Goal: Information Seeking & Learning: Learn about a topic

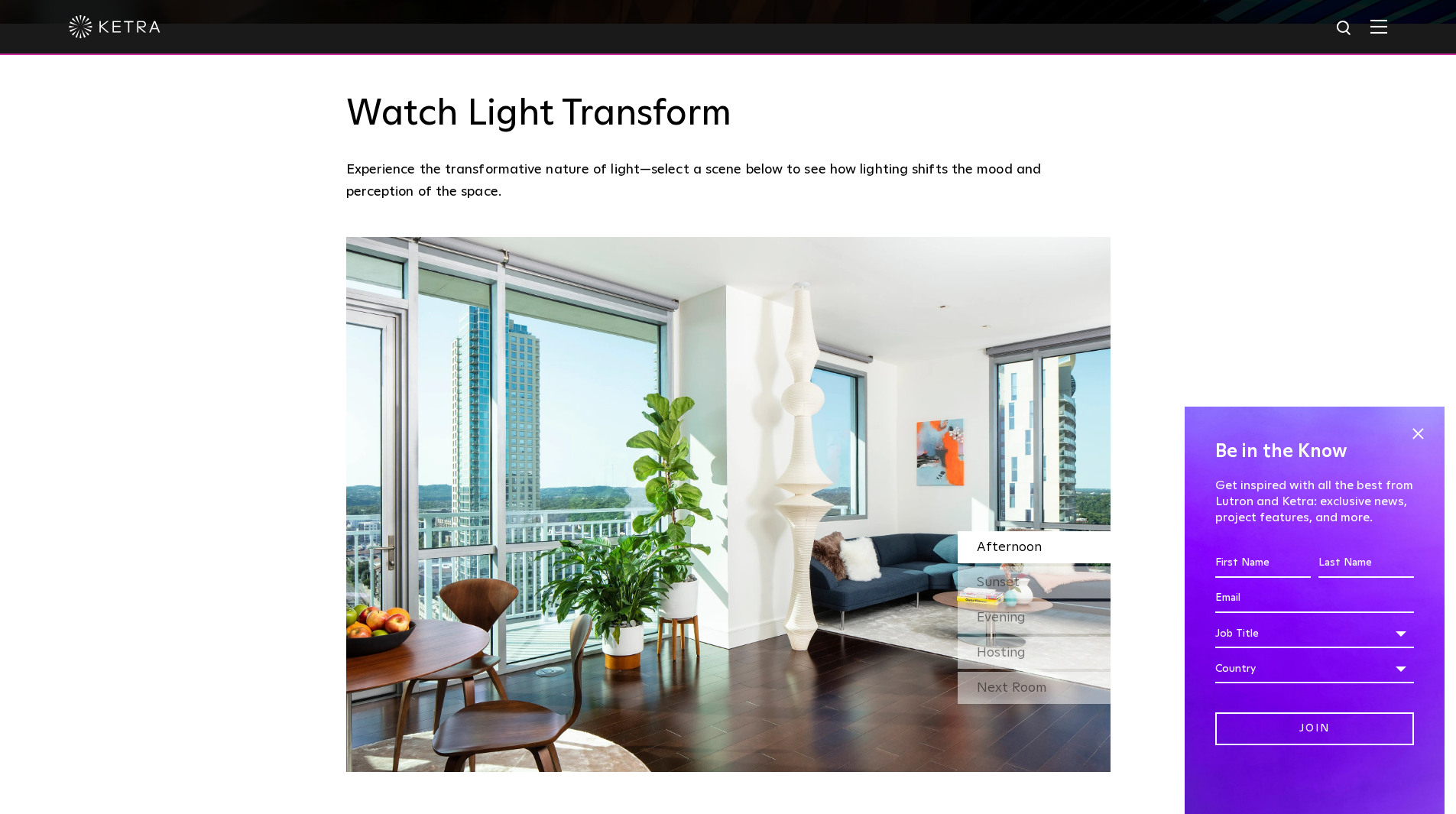
scroll to position [1388, 0]
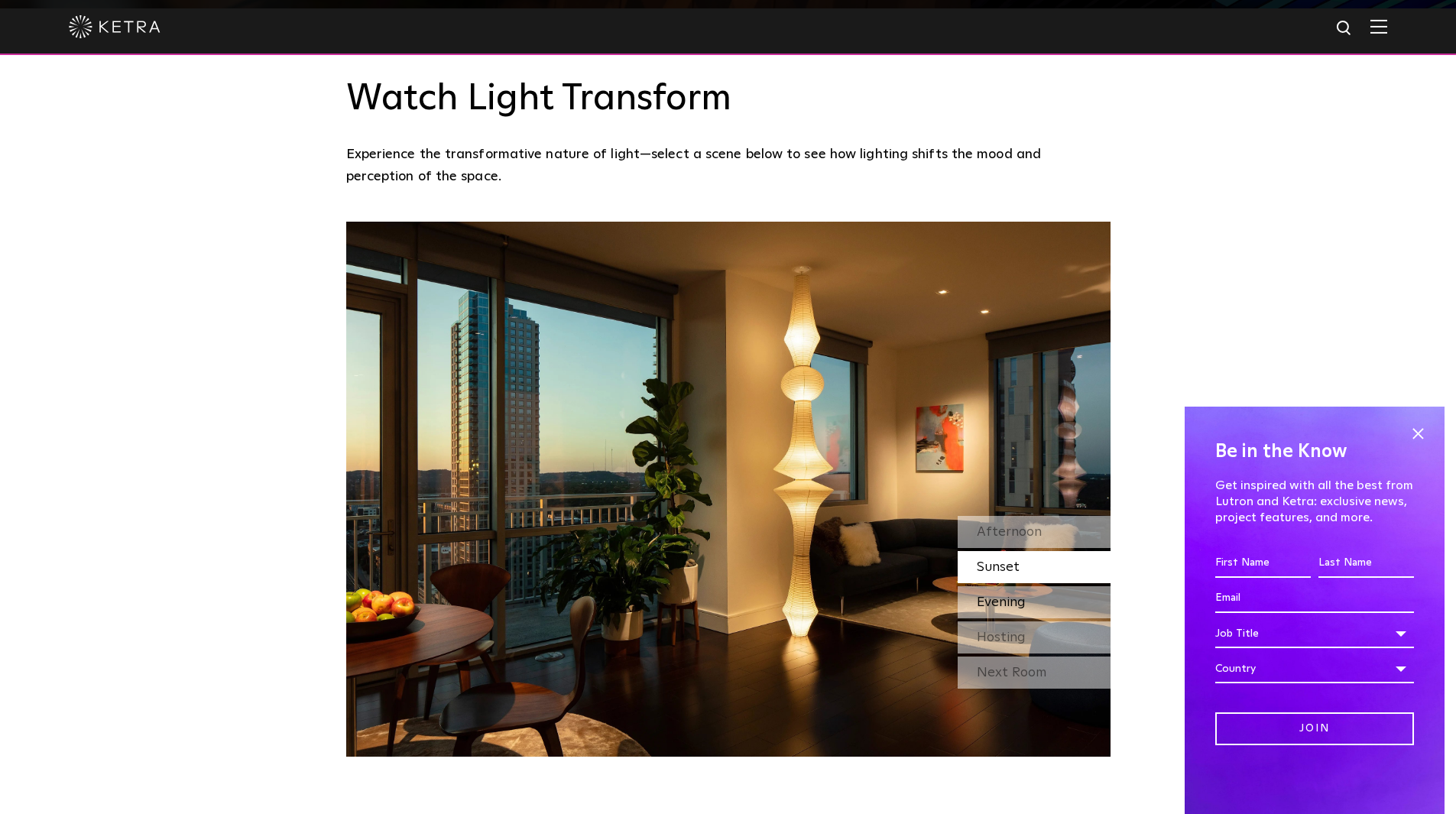
click at [1015, 595] on span "Evening" at bounding box center [1001, 601] width 49 height 13
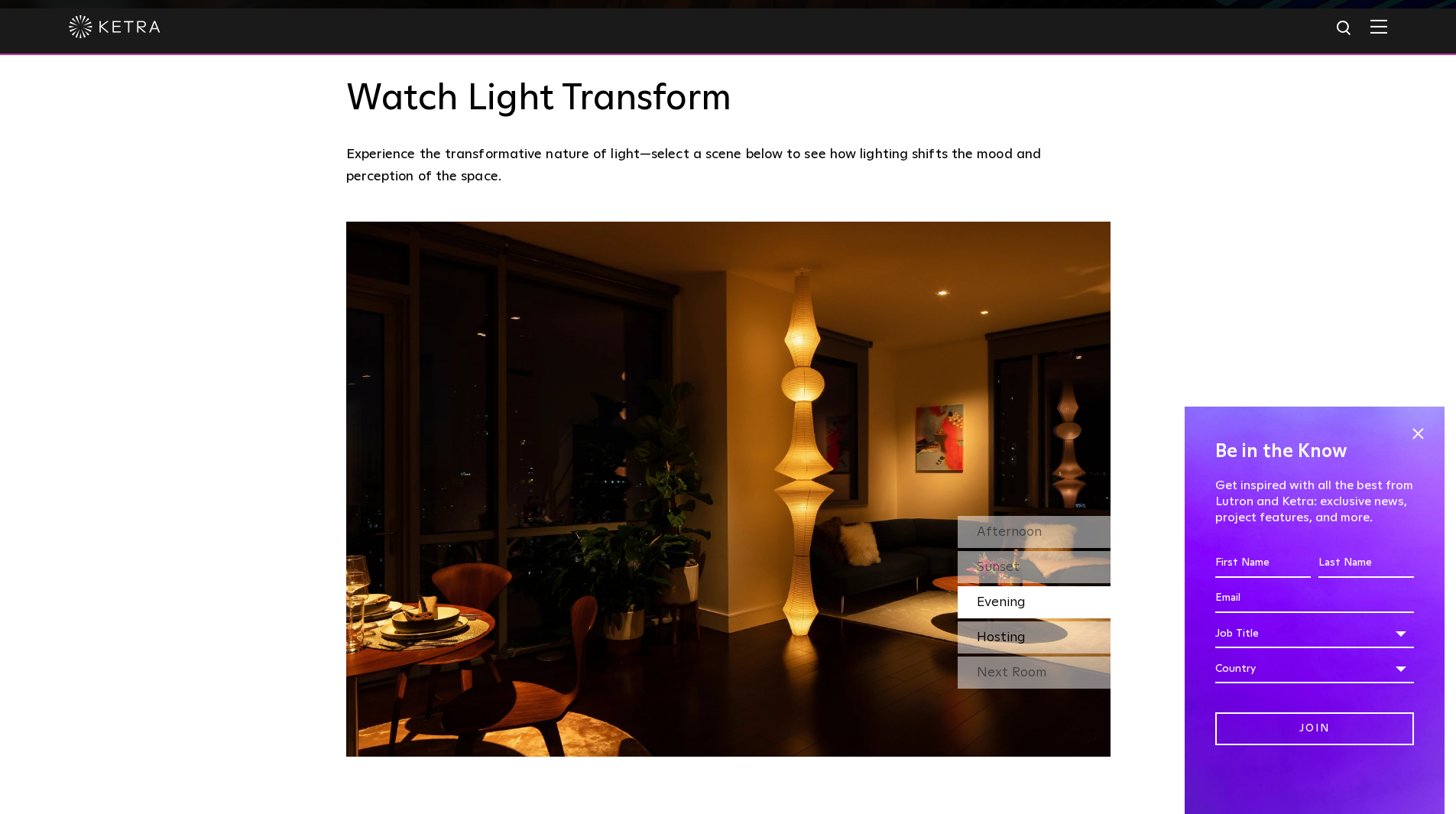
click at [1019, 630] on span "Hosting" at bounding box center [1001, 637] width 49 height 13
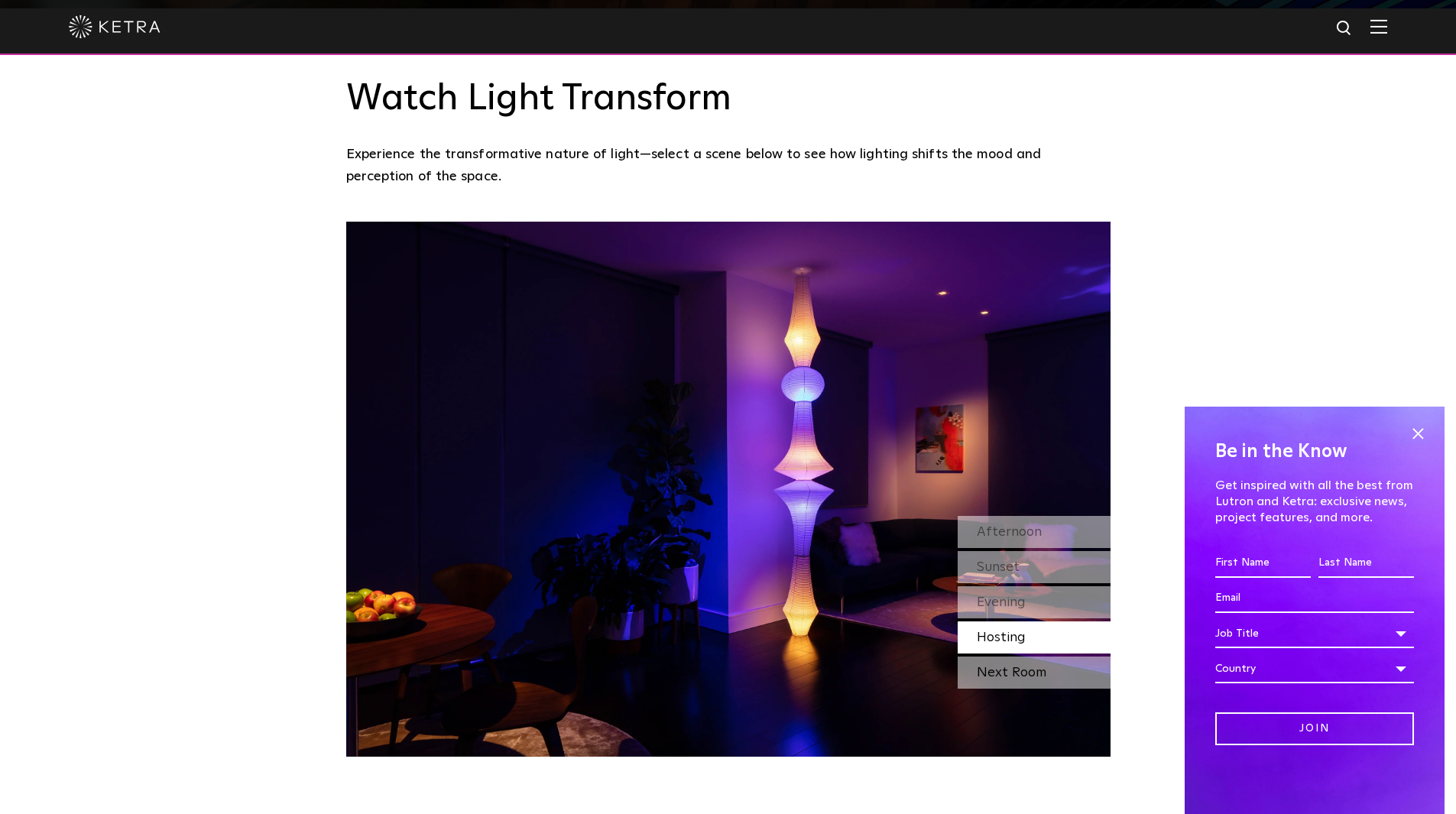
click at [1018, 657] on div "Next Room" at bounding box center [1033, 672] width 153 height 32
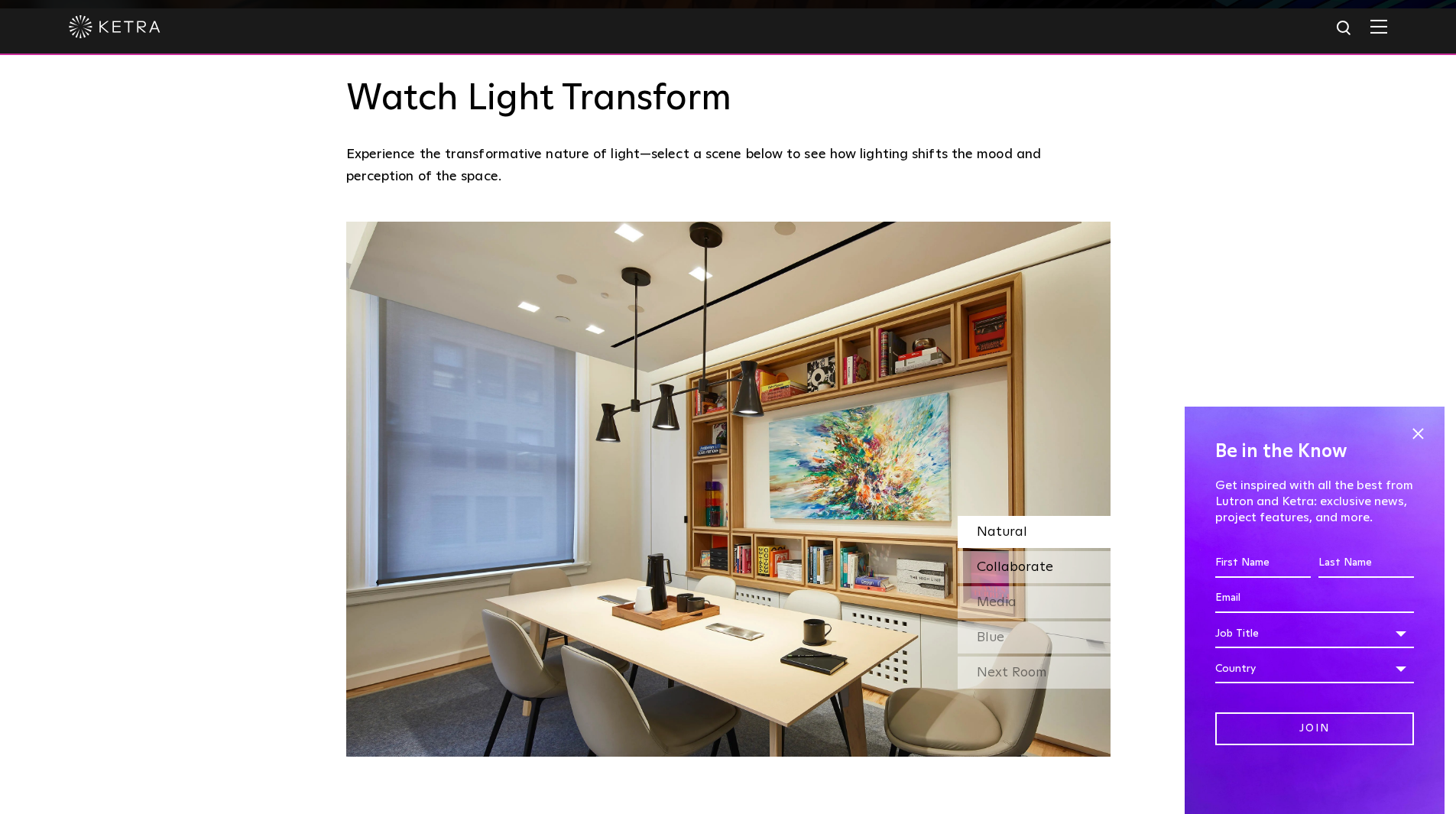
click at [1022, 560] on span "Collaborate" at bounding box center [1014, 566] width 77 height 13
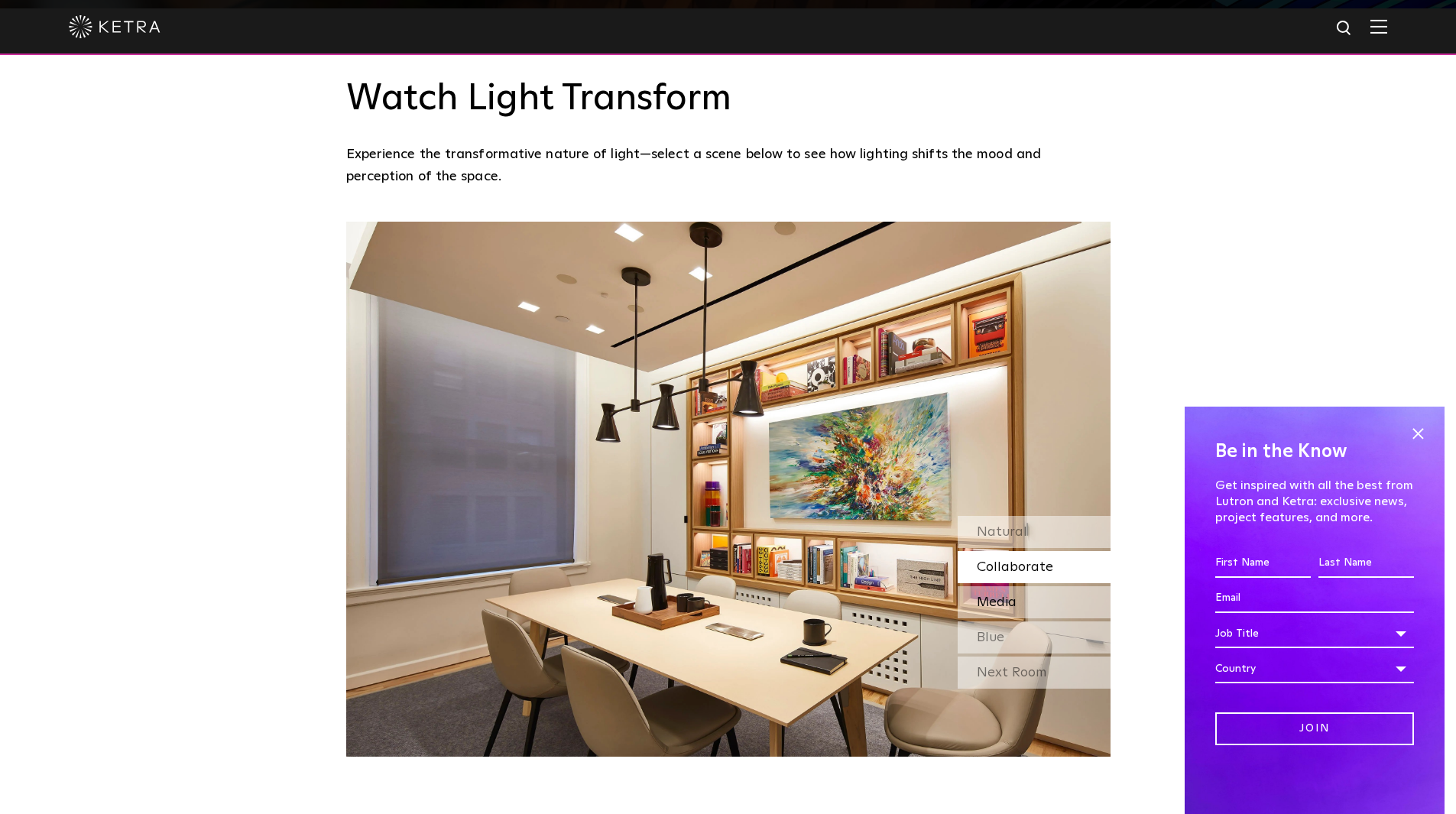
click at [1017, 586] on div "Media" at bounding box center [1033, 602] width 153 height 32
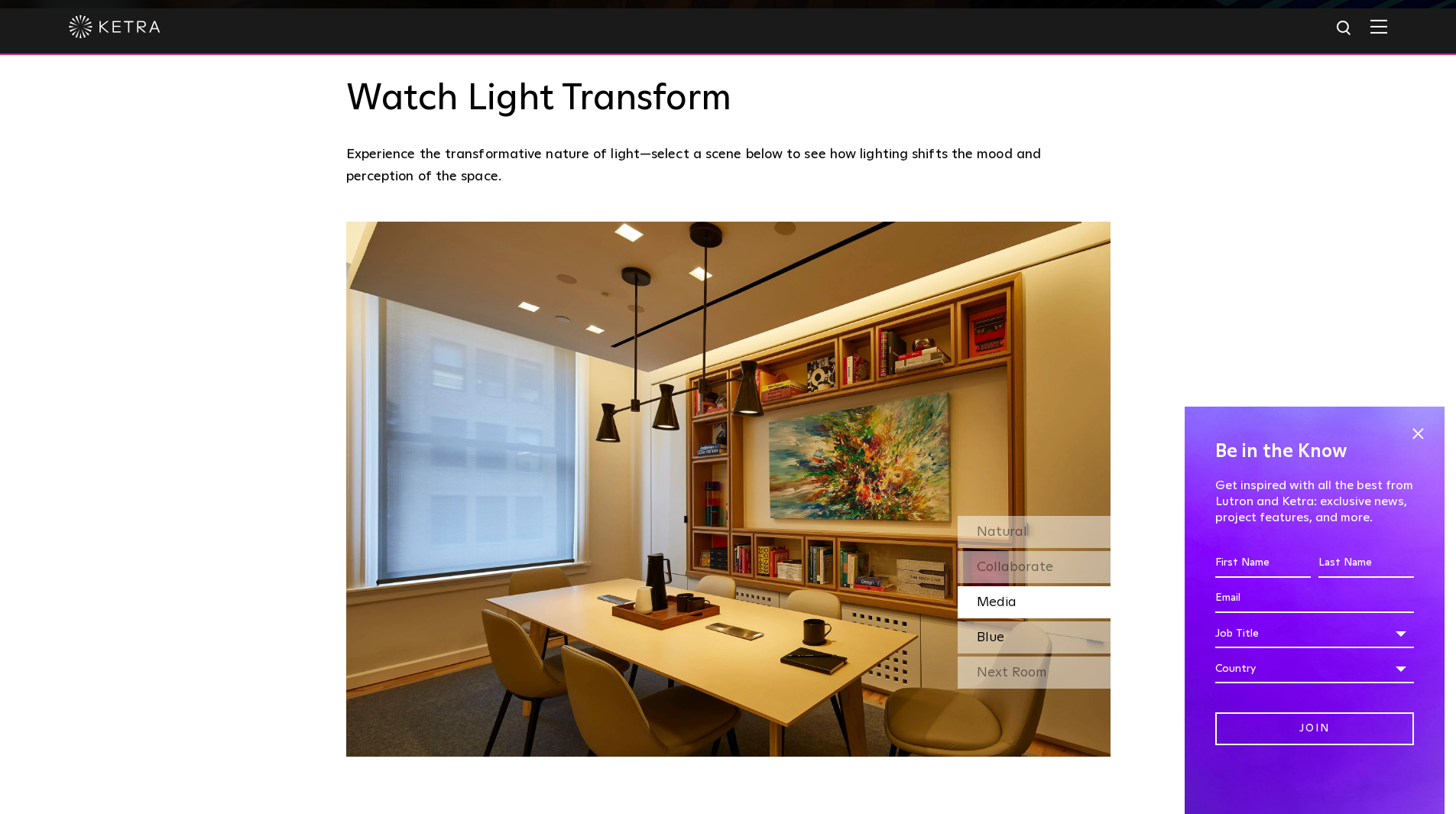
click at [1017, 621] on div "Blue" at bounding box center [1033, 637] width 153 height 32
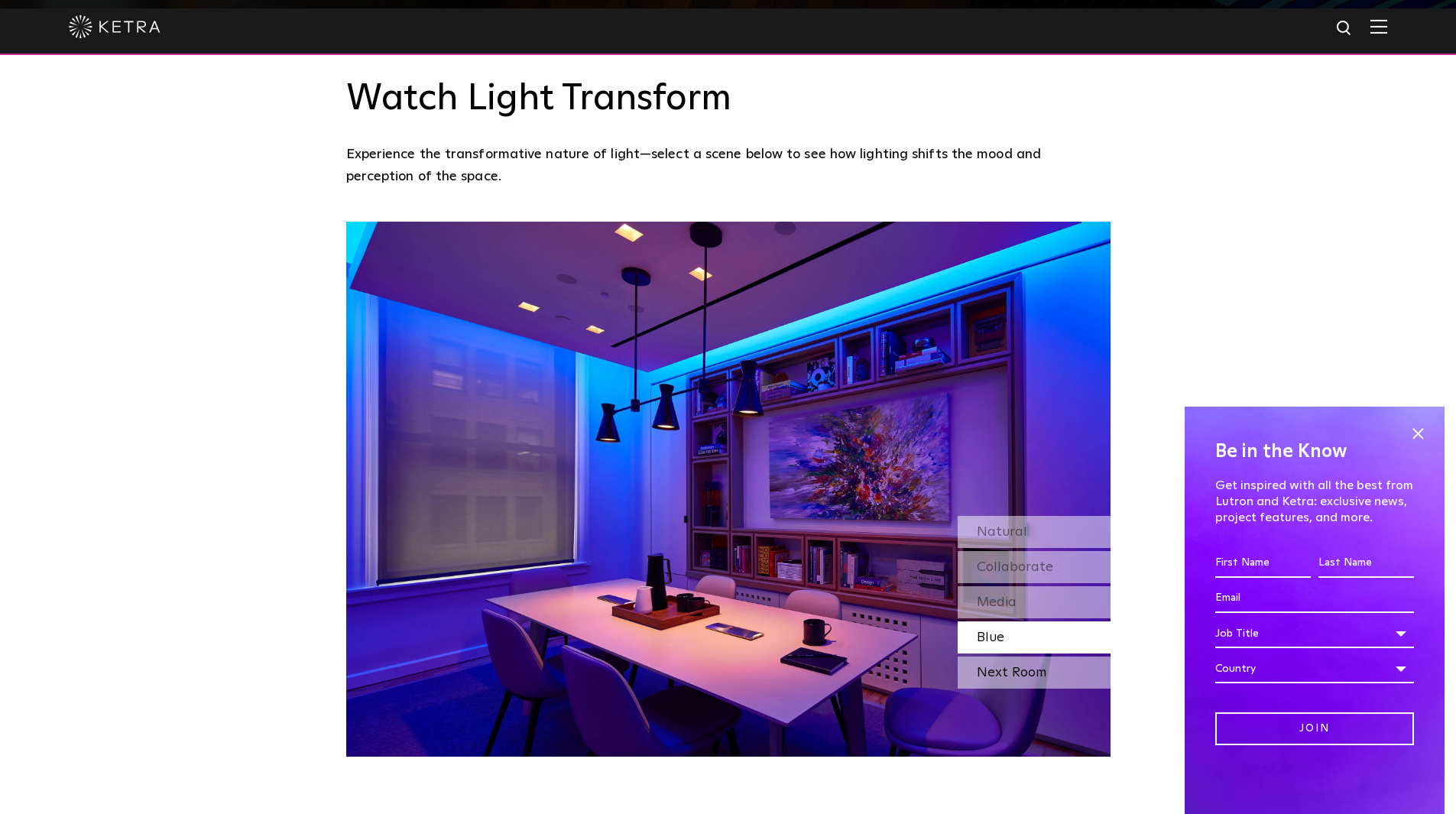
click at [1017, 657] on div "Next Room" at bounding box center [1033, 672] width 153 height 32
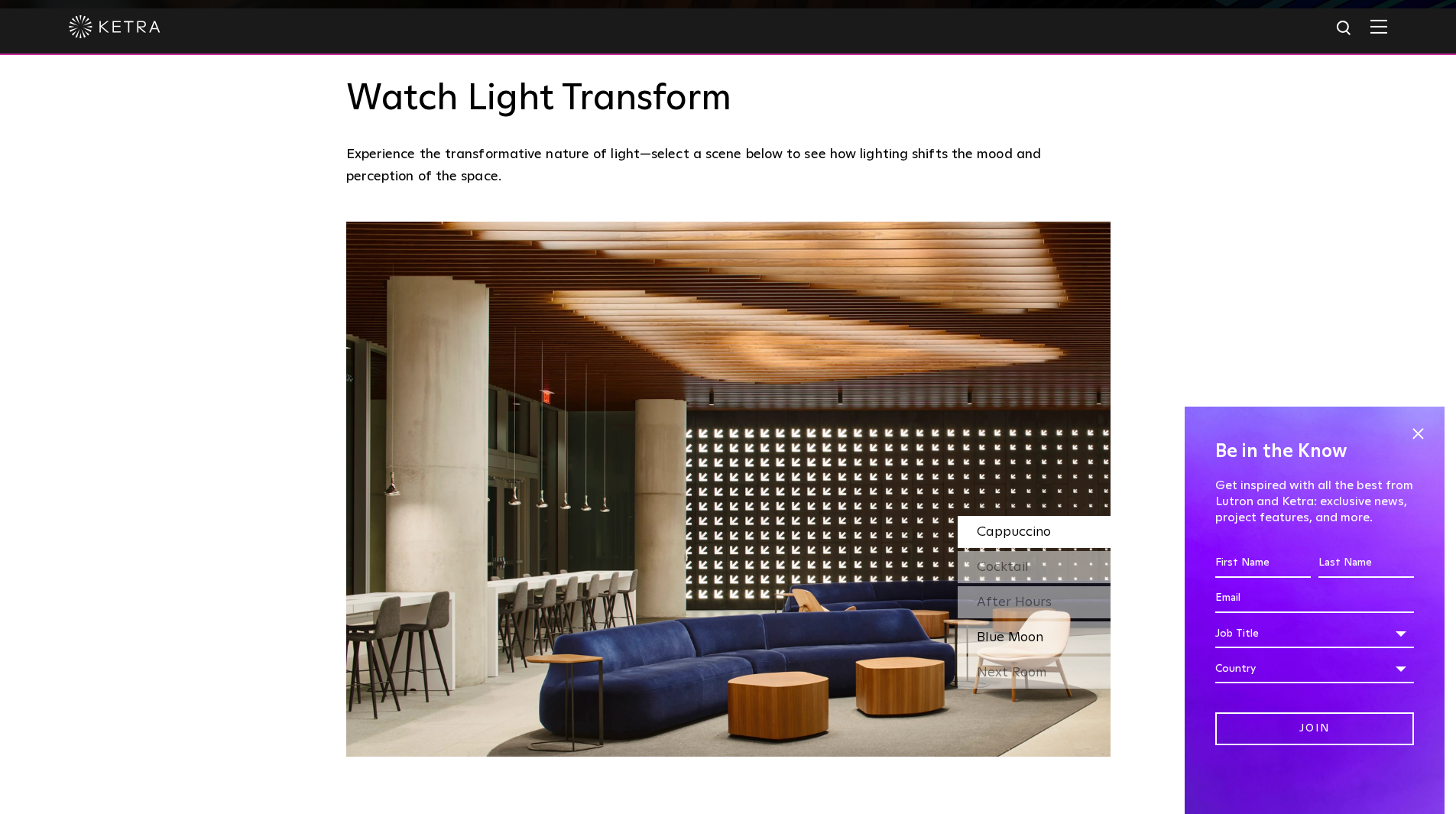
click at [1025, 630] on span "Blue Moon" at bounding box center [1010, 637] width 66 height 13
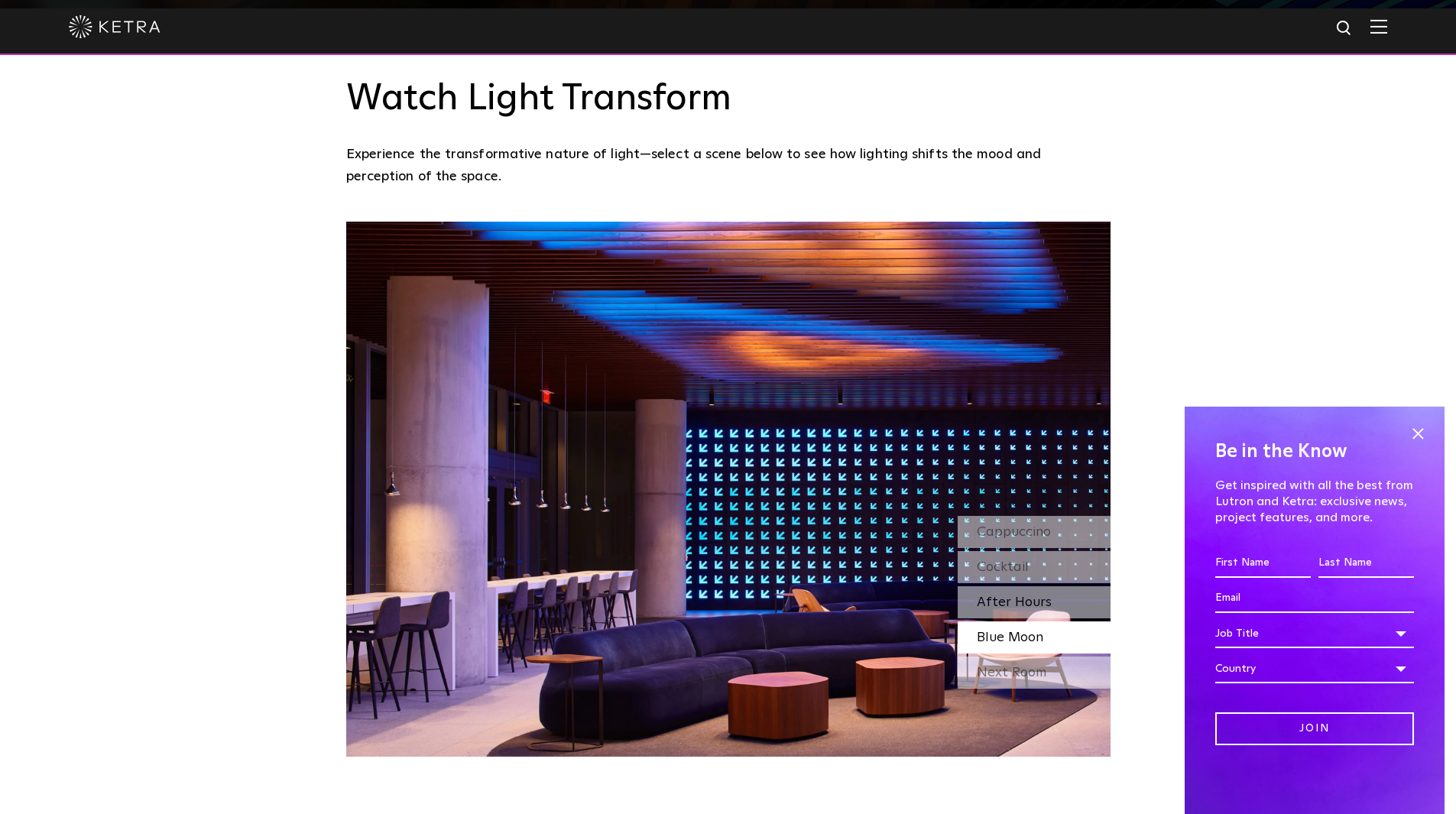
click at [1028, 595] on span "After Hours" at bounding box center [1014, 601] width 75 height 13
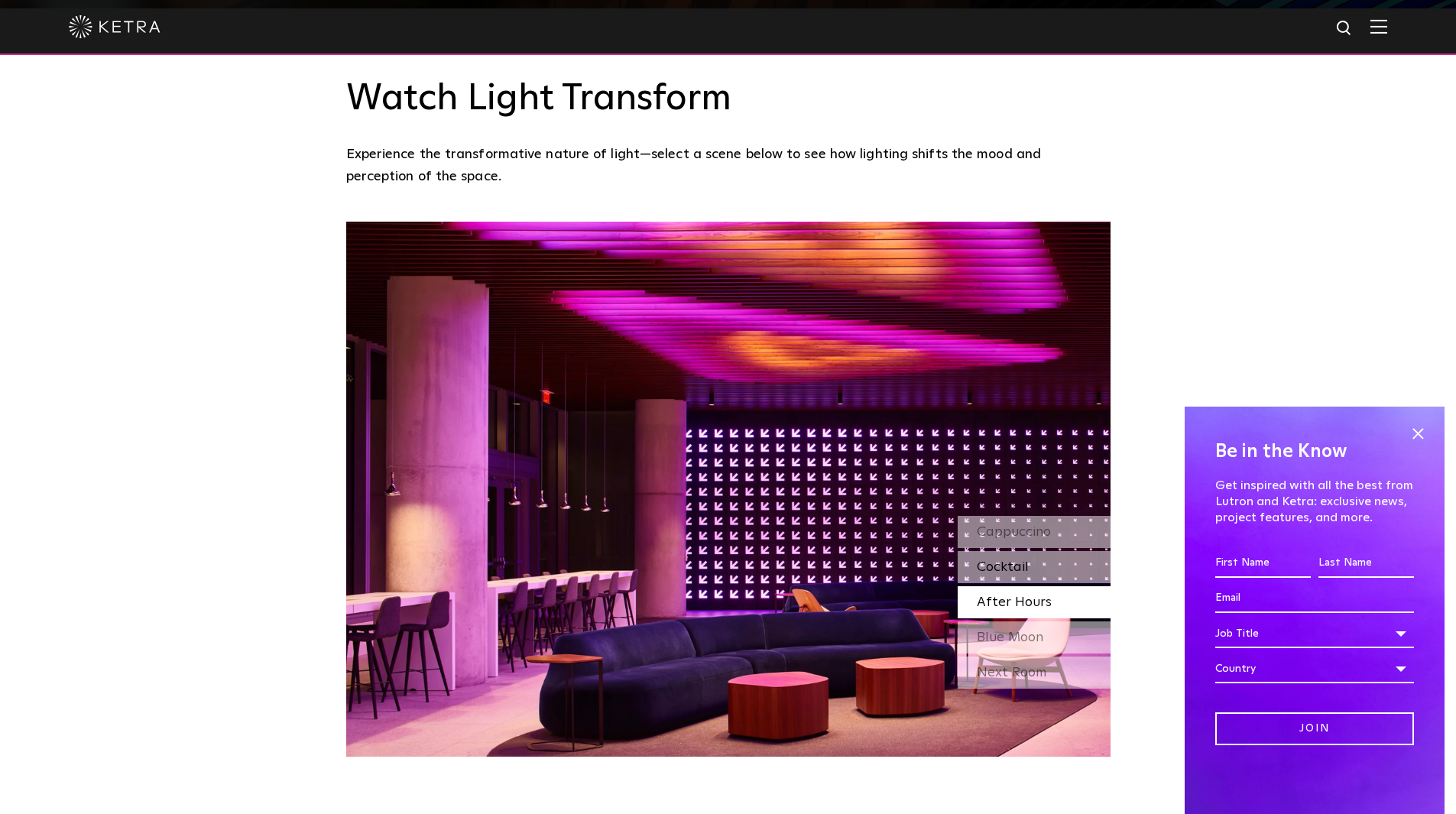
click at [1026, 560] on span "Cocktail" at bounding box center [1003, 566] width 52 height 13
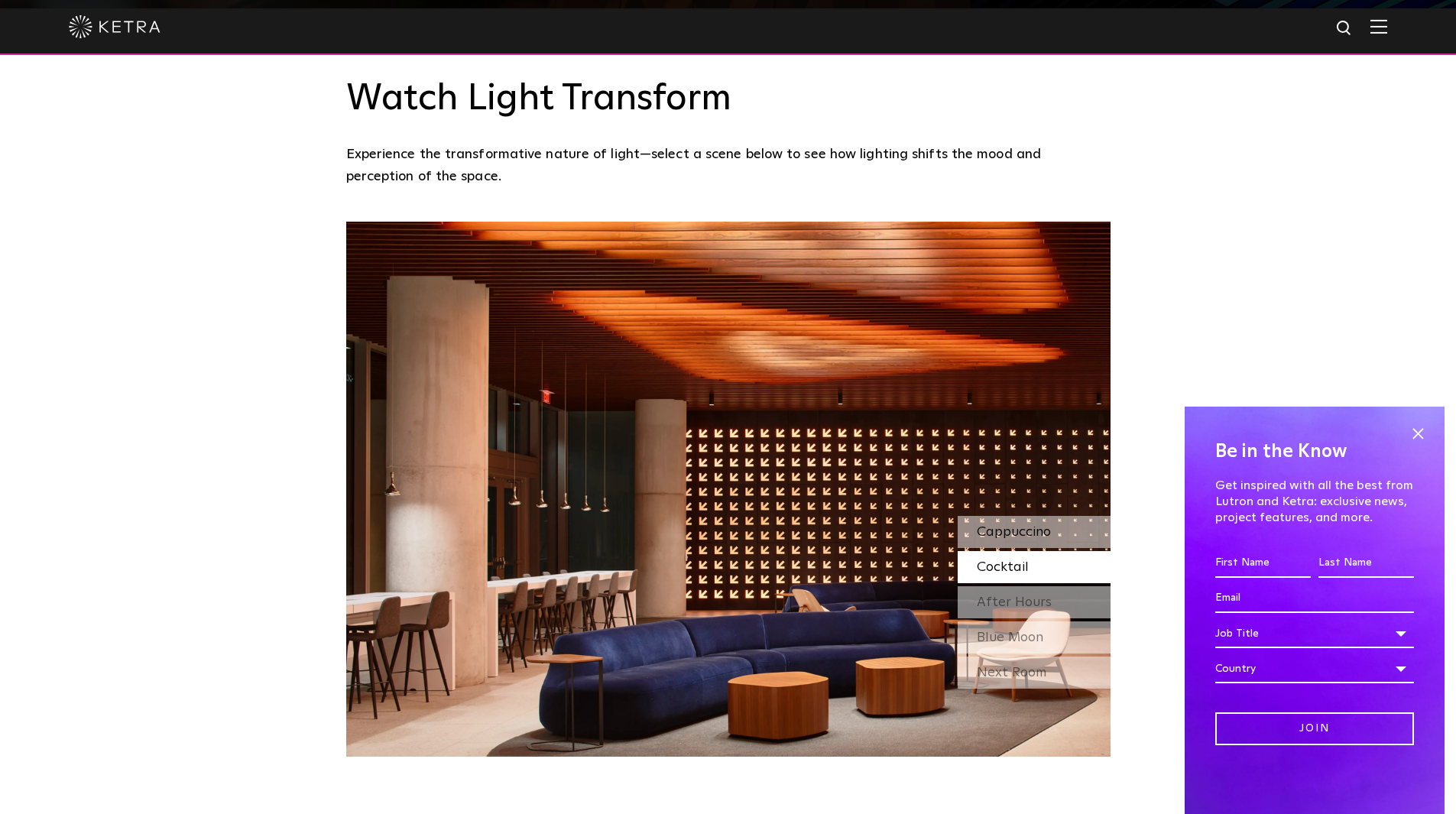
click at [1027, 516] on div "Cappuccino" at bounding box center [1033, 532] width 153 height 32
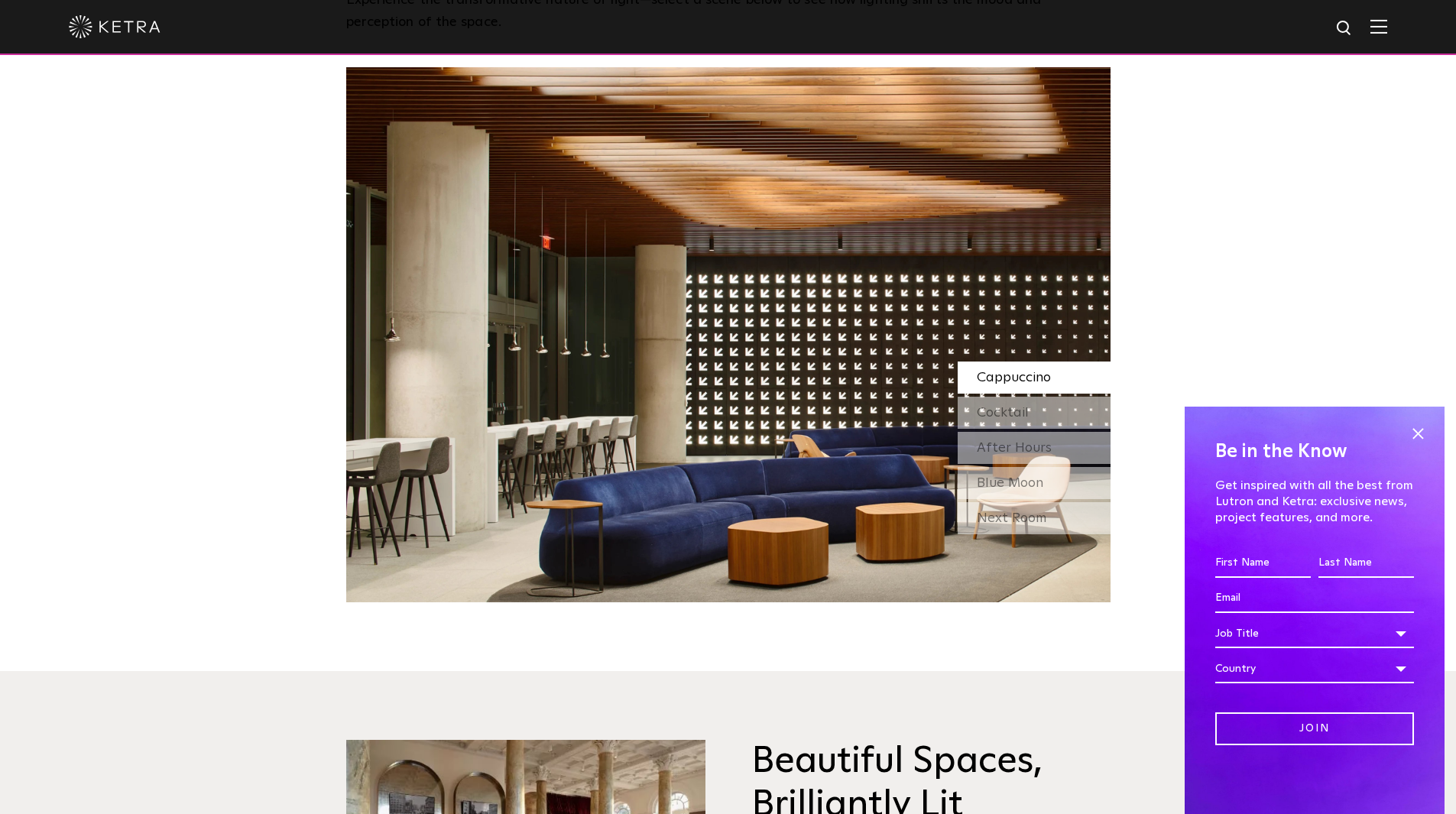
scroll to position [1543, 0]
click at [1419, 427] on span at bounding box center [1417, 433] width 23 height 23
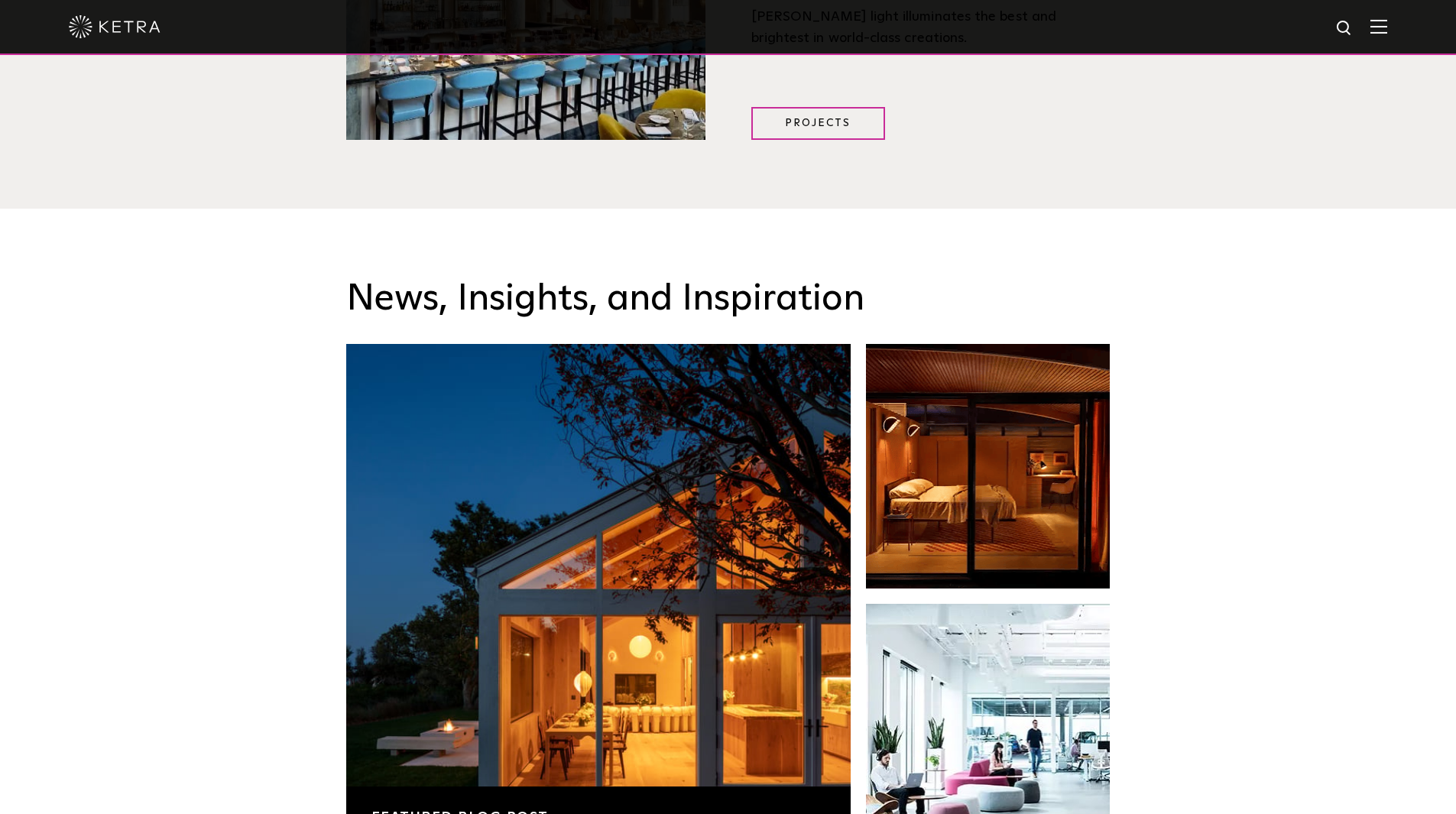
scroll to position [2570, 0]
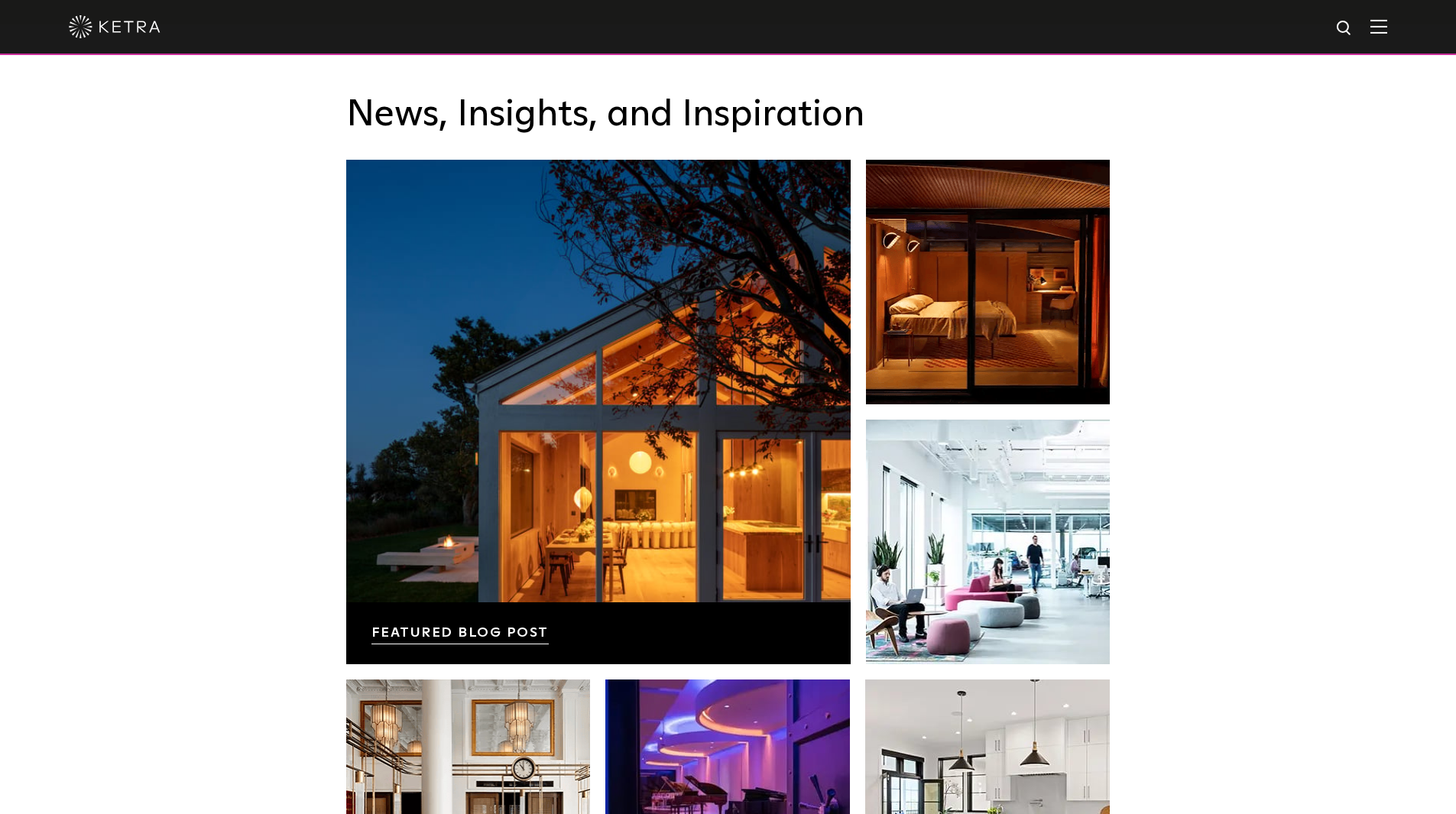
drag, startPoint x: 1240, startPoint y: 367, endPoint x: 1314, endPoint y: 278, distance: 115.7
click at [1314, 278] on div "News, Insights, and Inspiration Lutron Releases First-Ever Lighting Trend Repor…" at bounding box center [728, 517] width 1456 height 984
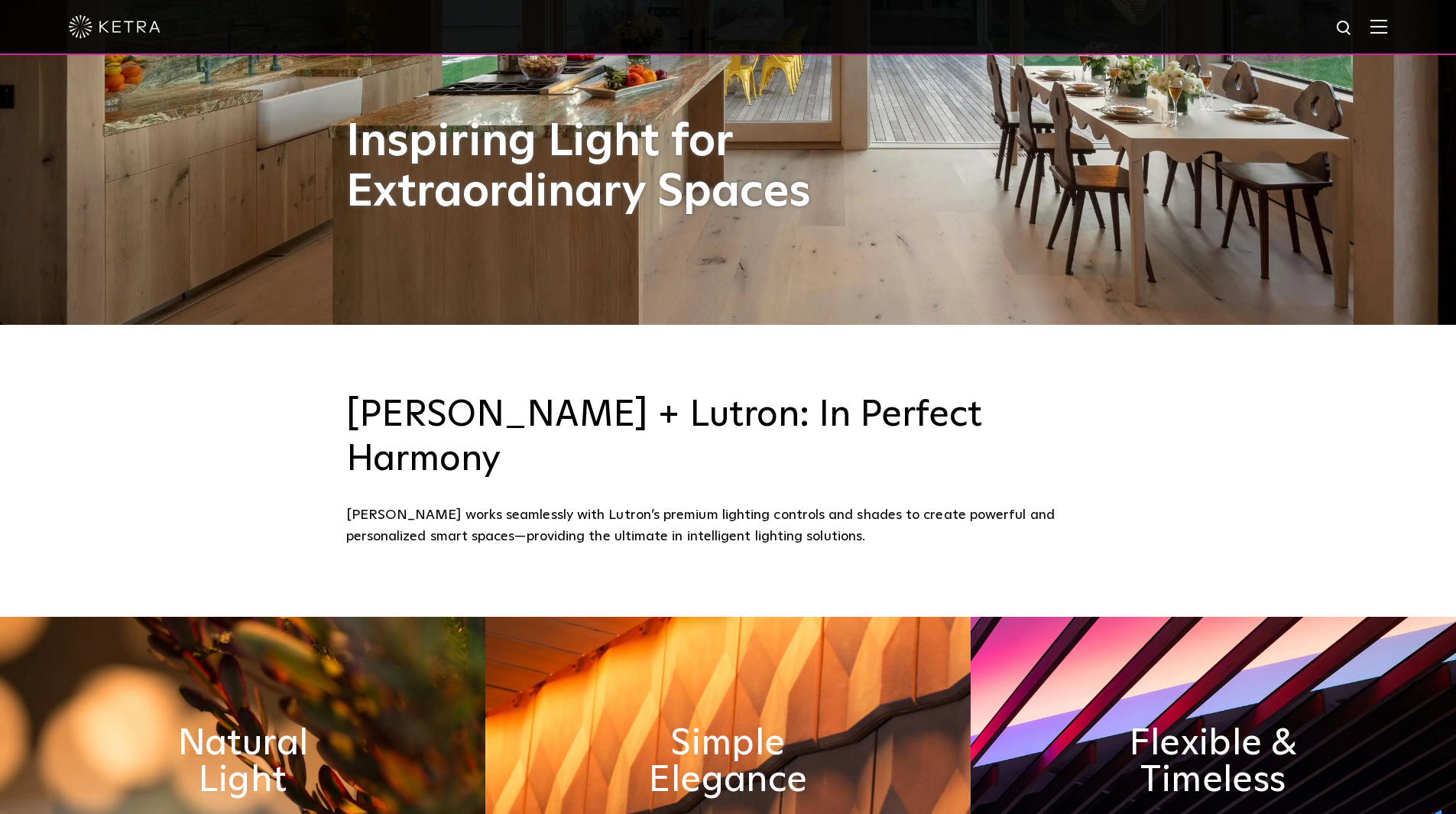
scroll to position [0, 0]
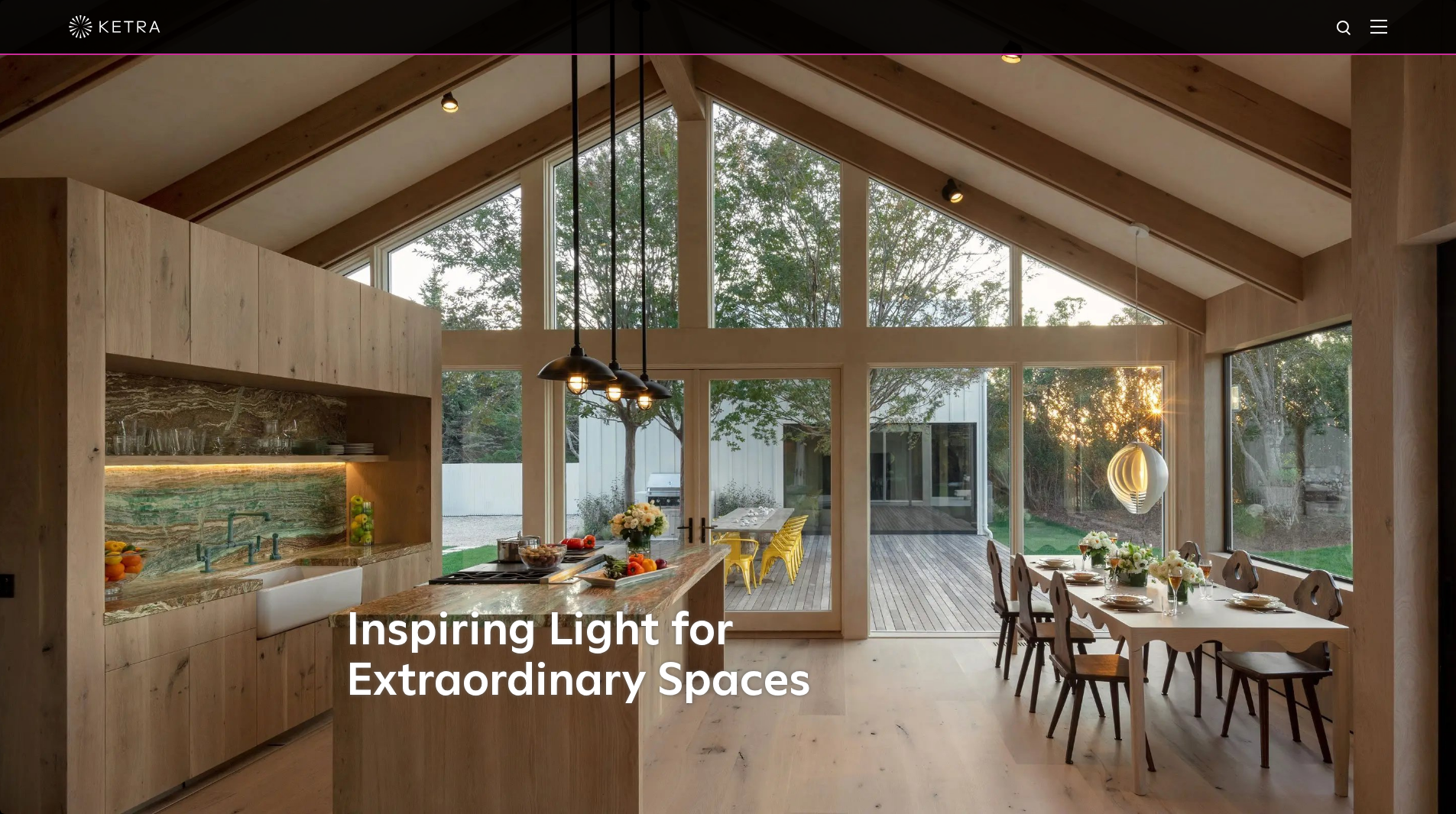
click at [1386, 26] on img at bounding box center [1378, 26] width 17 height 14
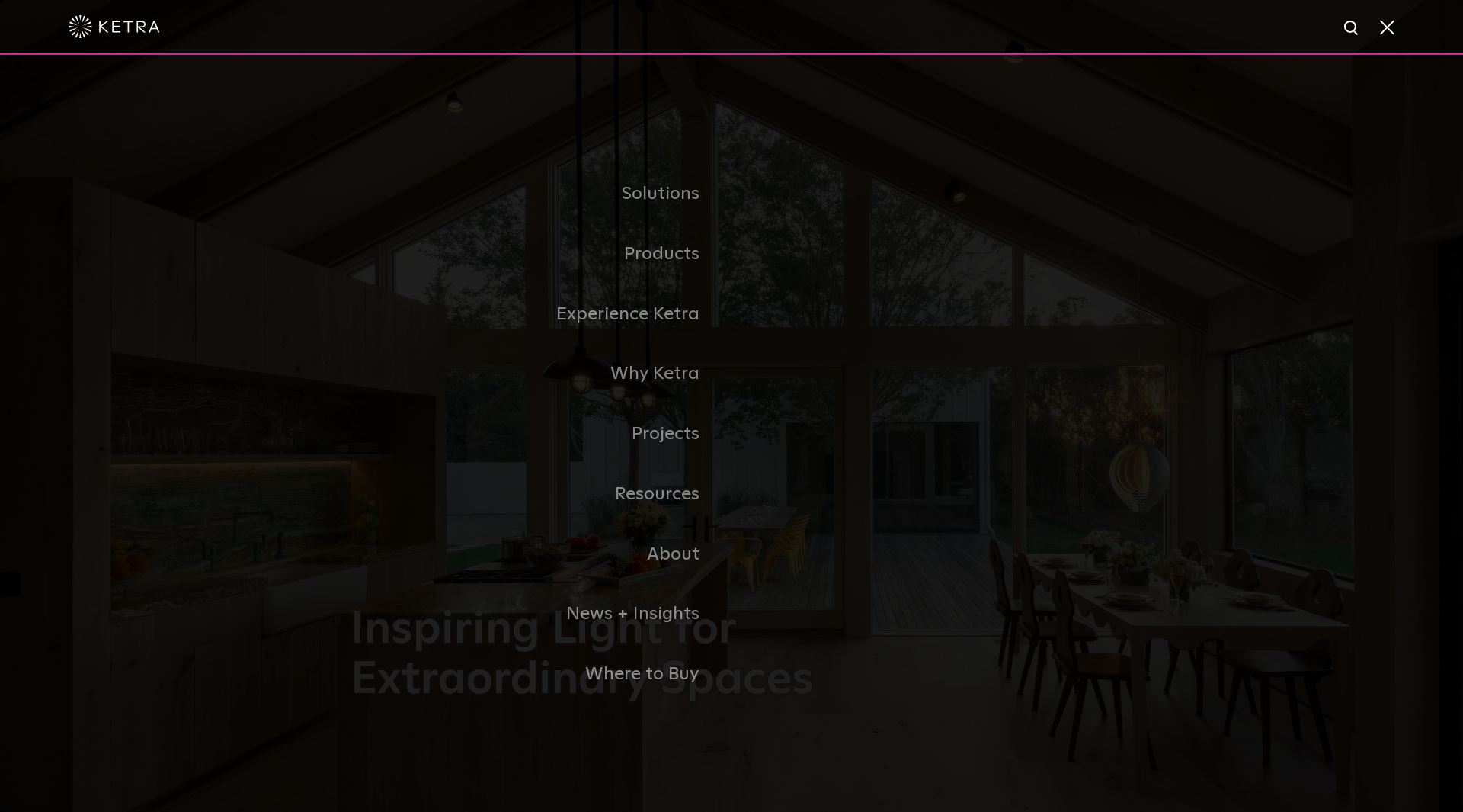
click at [1383, 26] on span at bounding box center [1386, 26] width 17 height 15
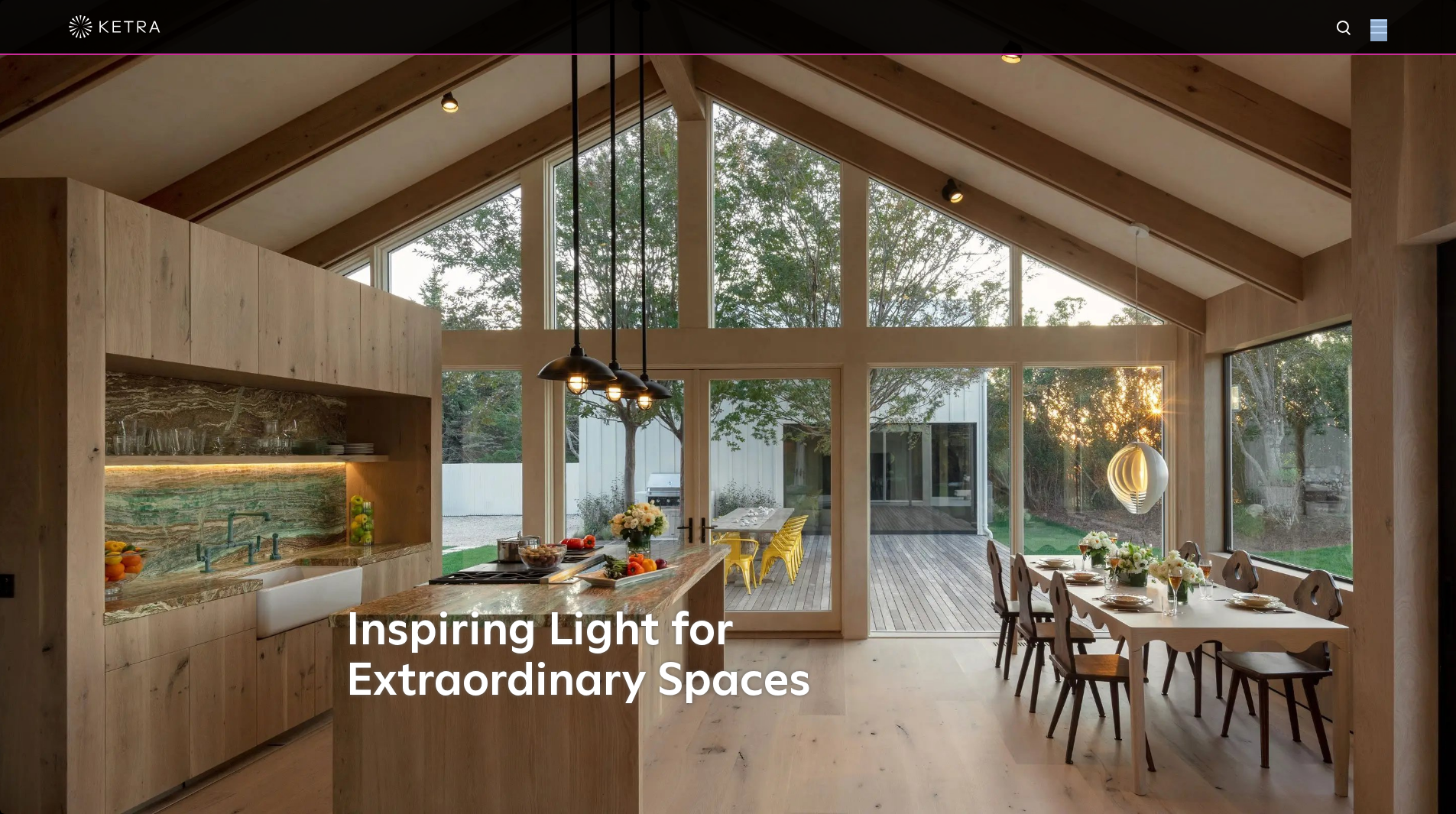
click at [1386, 26] on img at bounding box center [1378, 26] width 17 height 14
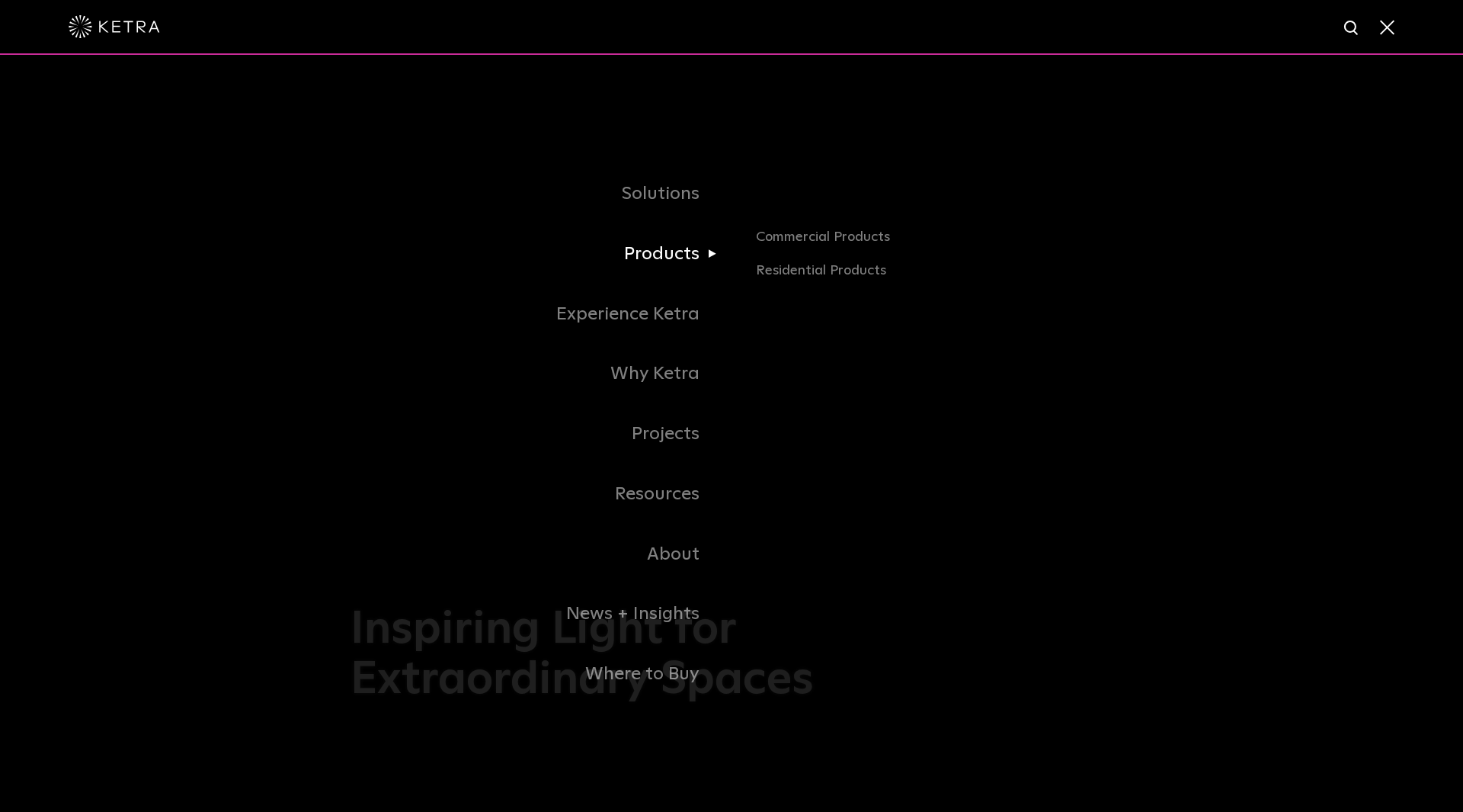
click at [617, 253] on link "Products" at bounding box center [541, 254] width 381 height 60
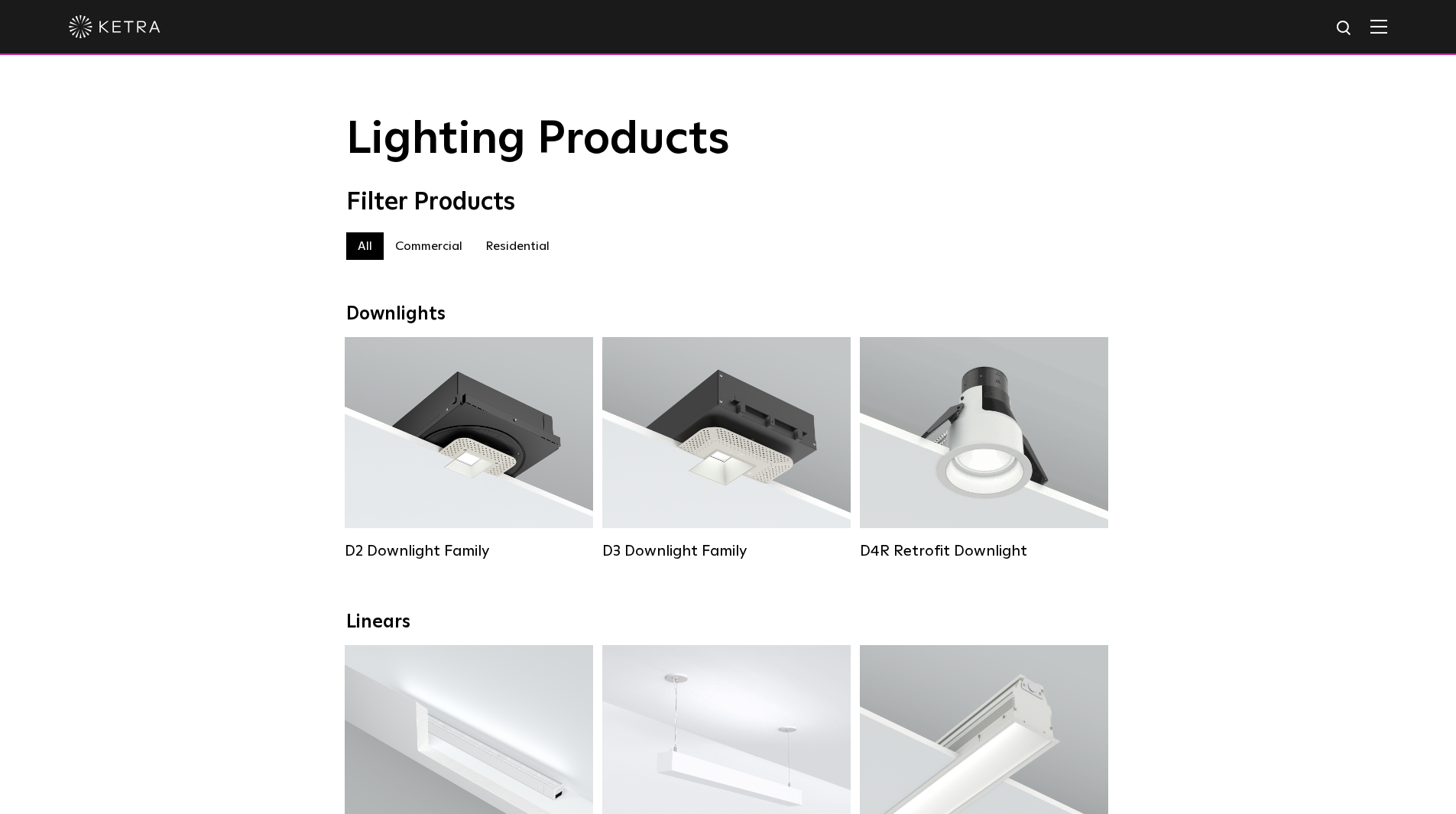
click at [1387, 25] on img at bounding box center [1378, 26] width 17 height 14
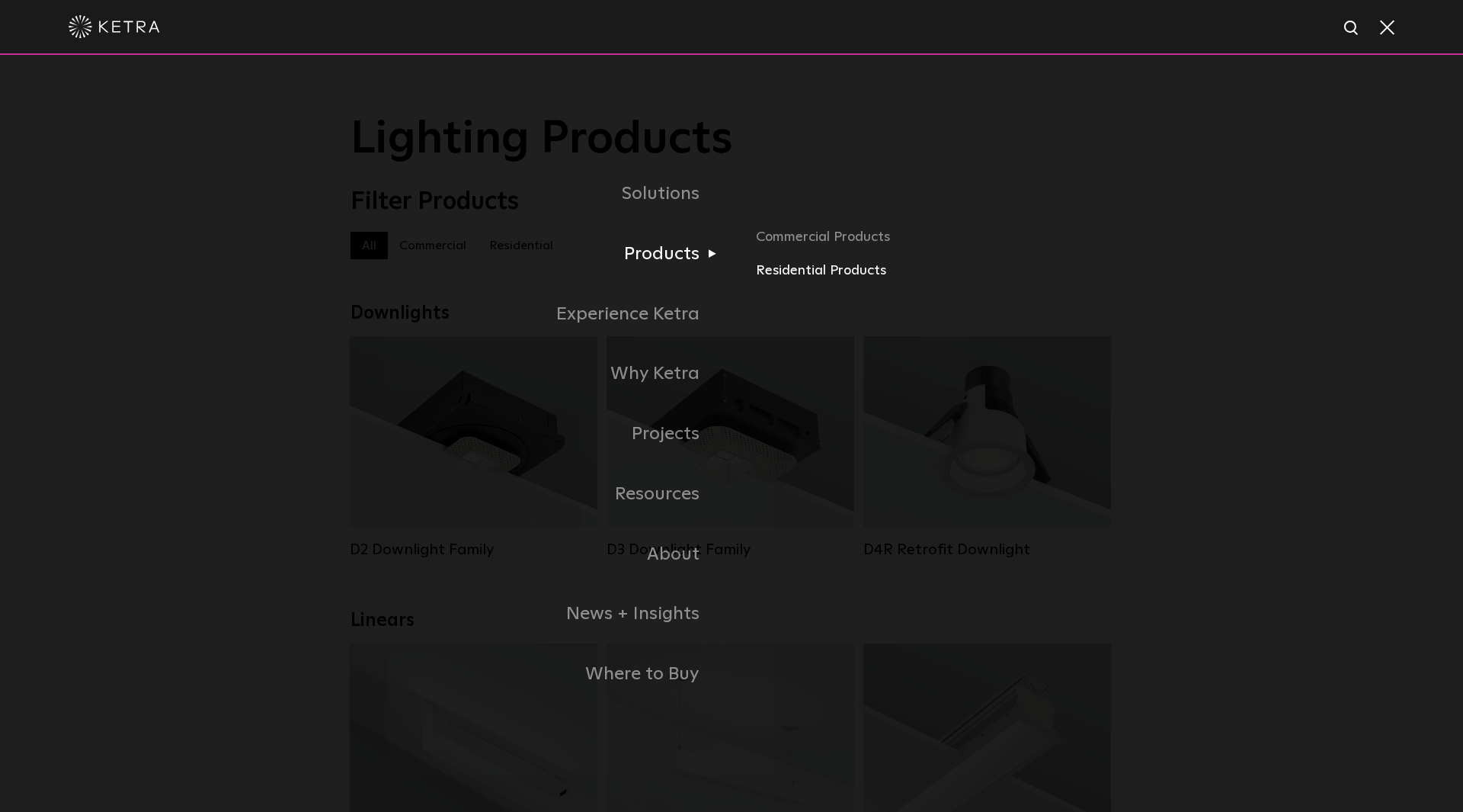
click at [779, 269] on link "Residential Products" at bounding box center [934, 271] width 357 height 22
